Goal: Find specific page/section: Find specific page/section

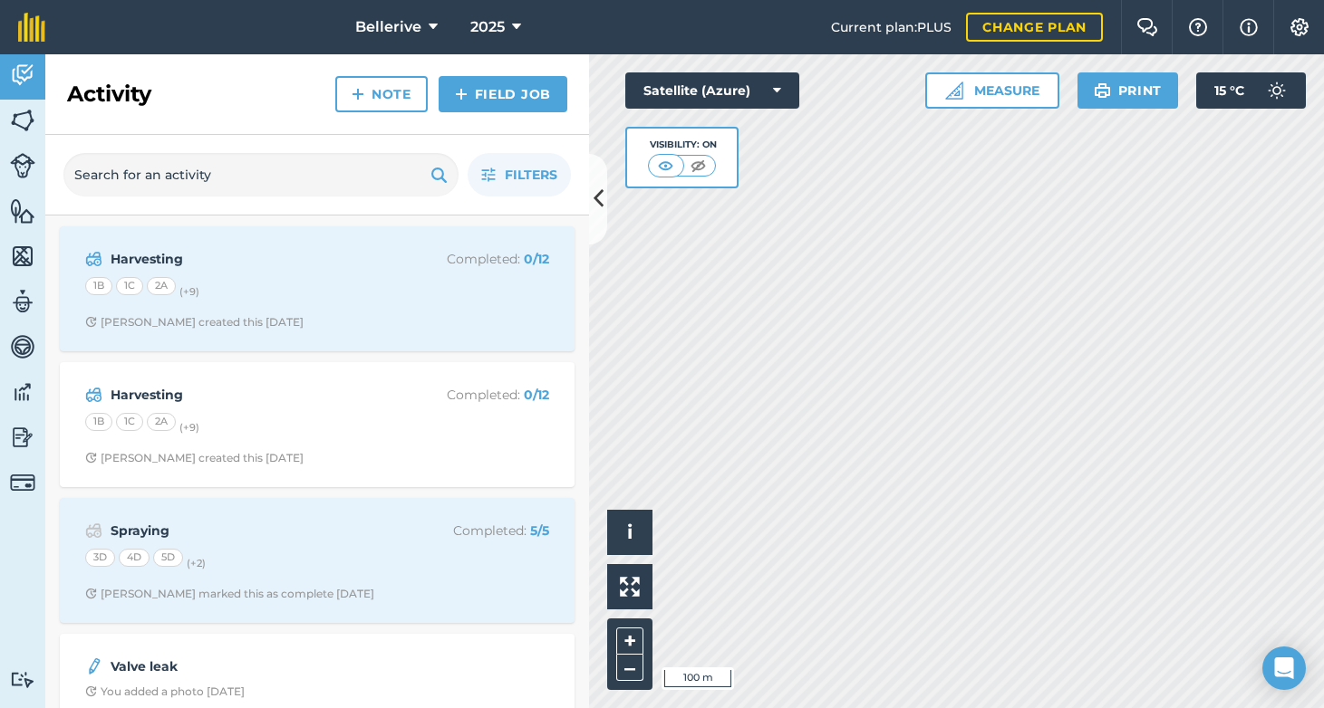
click at [593, 185] on icon at bounding box center [598, 199] width 10 height 32
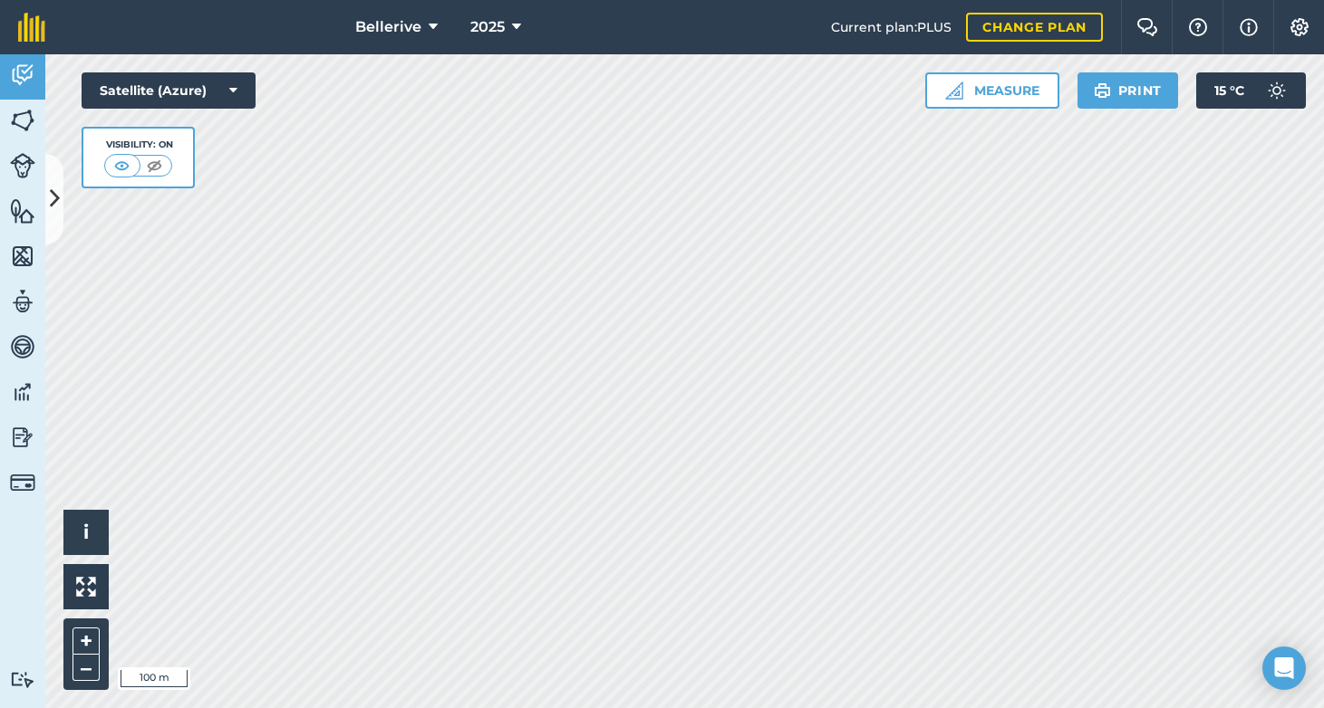
click at [1093, 104] on button "Print" at bounding box center [1127, 90] width 101 height 36
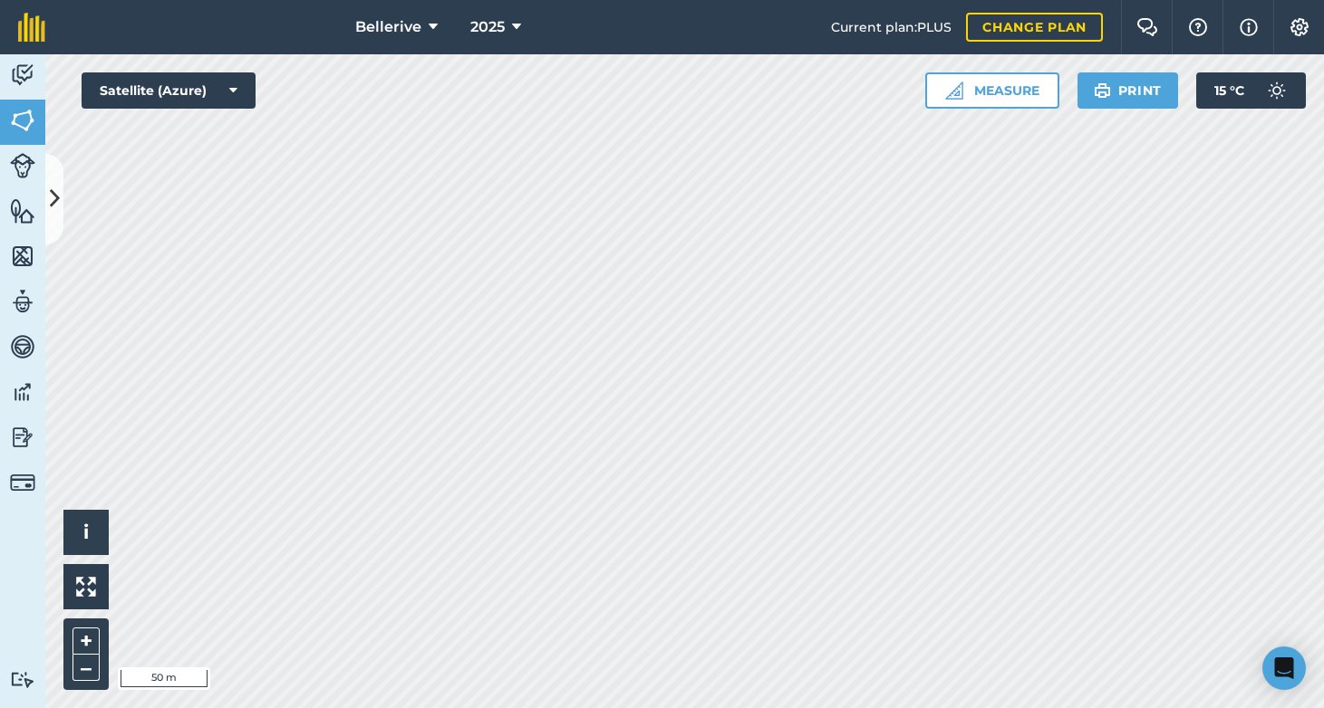
click at [20, 159] on img at bounding box center [22, 165] width 25 height 25
click at [19, 211] on img at bounding box center [22, 210] width 25 height 27
